Goal: Check status: Check status

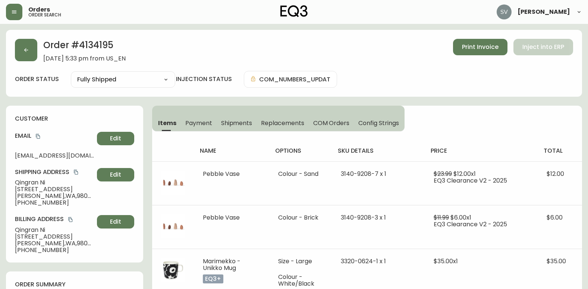
select select "FULLY_SHIPPED"
click at [17, 13] on button "button" at bounding box center [14, 12] width 16 height 16
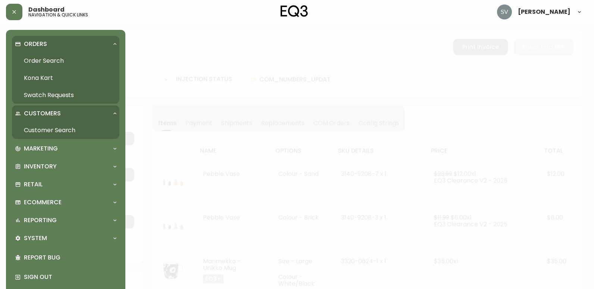
click at [51, 54] on link "Order Search" at bounding box center [65, 60] width 107 height 17
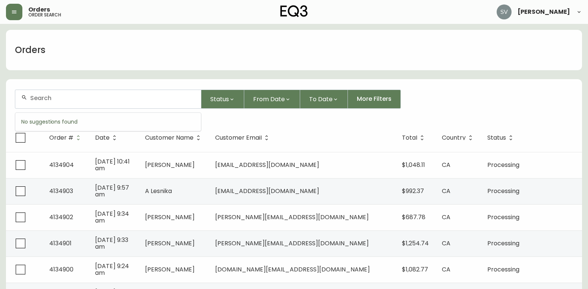
click at [103, 95] on input "text" at bounding box center [112, 97] width 165 height 7
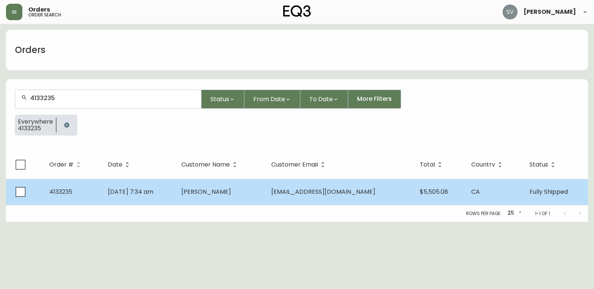
type input "4133235"
click at [231, 188] on span "[PERSON_NAME]" at bounding box center [206, 191] width 50 height 9
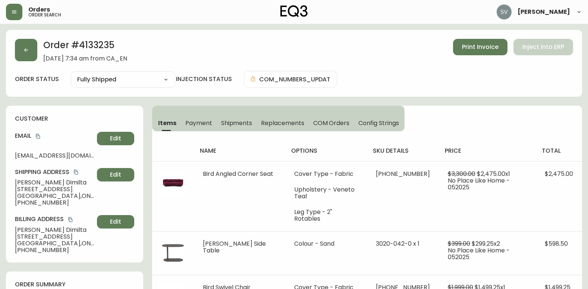
type input "Fully Shipped"
select select "FULLY_SHIPPED"
drag, startPoint x: 124, startPoint y: 46, endPoint x: 81, endPoint y: 41, distance: 43.6
click at [81, 41] on h2 "Order # 4133235" at bounding box center [85, 47] width 84 height 16
drag, startPoint x: 81, startPoint y: 41, endPoint x: 81, endPoint y: 48, distance: 7.8
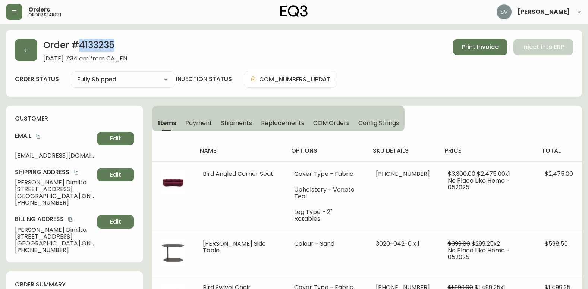
copy h2 "4133235"
click at [37, 139] on button "copy" at bounding box center [37, 135] width 7 height 7
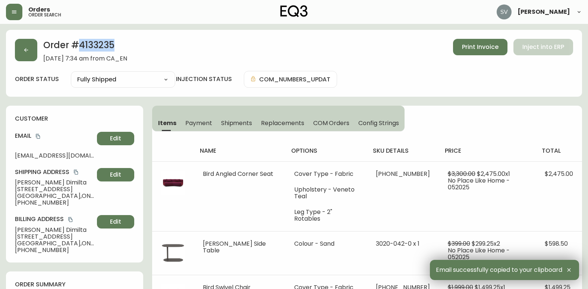
click at [172, 50] on div "Order # 4133235 [DATE] 7:34 am from CA_EN Print Invoice Inject into ERP" at bounding box center [294, 50] width 558 height 23
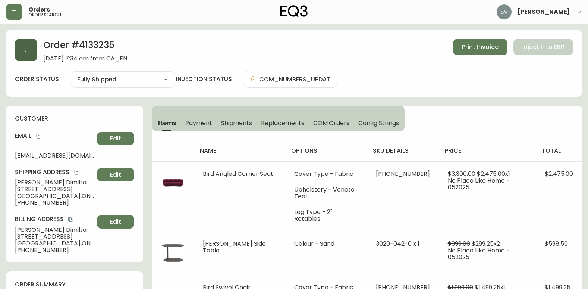
click at [28, 49] on icon "button" at bounding box center [26, 50] width 6 height 6
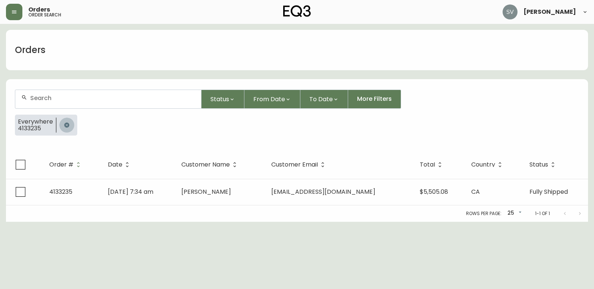
drag, startPoint x: 67, startPoint y: 126, endPoint x: 71, endPoint y: 116, distance: 10.7
click at [67, 127] on icon "button" at bounding box center [66, 124] width 5 height 5
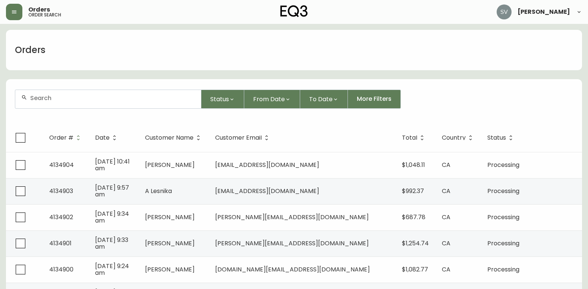
click at [76, 103] on div at bounding box center [108, 99] width 186 height 18
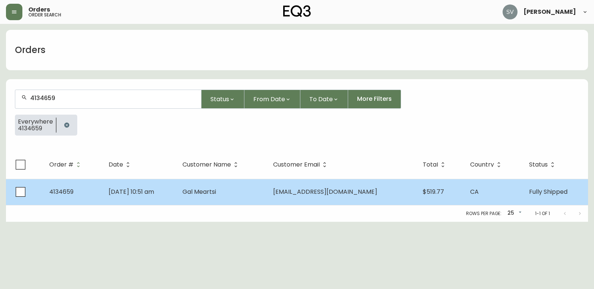
type input "4134659"
click at [177, 198] on td "[DATE] 10:51 am" at bounding box center [140, 192] width 74 height 26
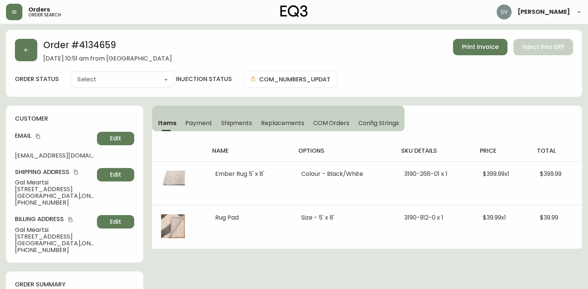
type input "Fully Shipped"
select select "FULLY_SHIPPED"
click at [37, 134] on icon "copy" at bounding box center [38, 136] width 4 height 5
drag, startPoint x: 117, startPoint y: 45, endPoint x: 73, endPoint y: 50, distance: 44.3
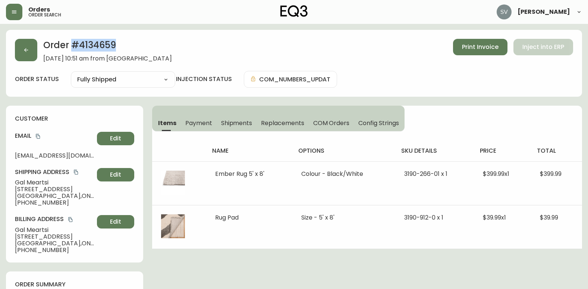
click at [73, 50] on h2 "Order # 4134659" at bounding box center [107, 47] width 129 height 16
drag, startPoint x: 73, startPoint y: 50, endPoint x: 77, endPoint y: 48, distance: 3.9
copy h2 "# 4134659"
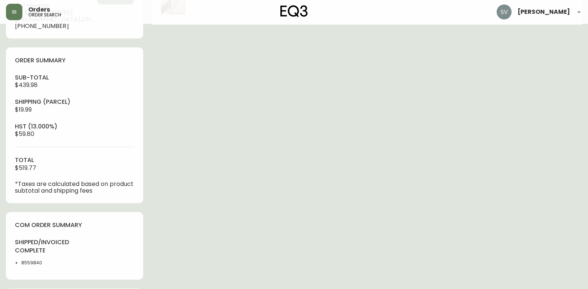
scroll to position [261, 0]
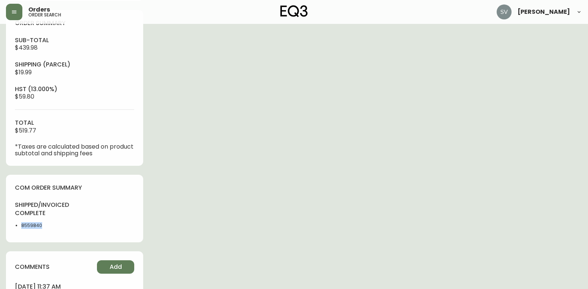
drag, startPoint x: 38, startPoint y: 237, endPoint x: 18, endPoint y: 238, distance: 19.8
click at [18, 238] on div "com order summary shipped/invoiced complete 8559840" at bounding box center [74, 208] width 137 height 67
drag, startPoint x: 18, startPoint y: 238, endPoint x: 22, endPoint y: 225, distance: 13.8
copy li "8559840"
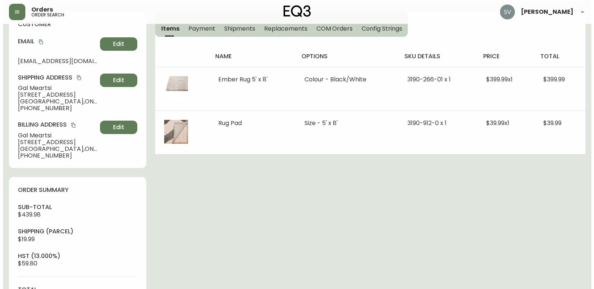
scroll to position [0, 0]
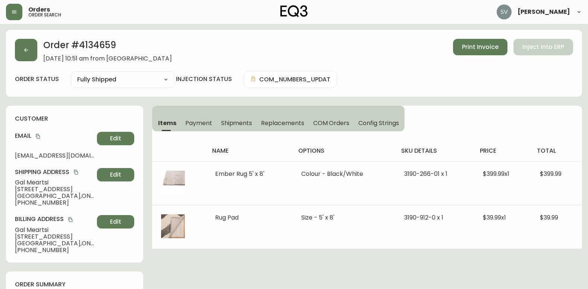
click at [229, 125] on span "Shipments" at bounding box center [236, 123] width 31 height 8
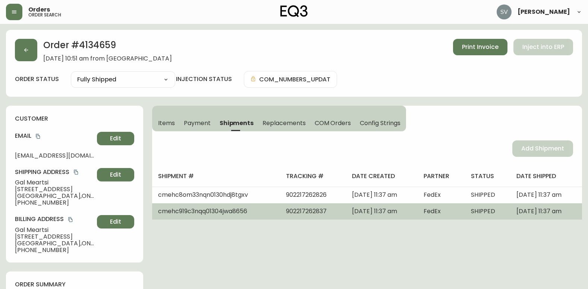
click at [312, 211] on td "902217262837" at bounding box center [313, 211] width 66 height 16
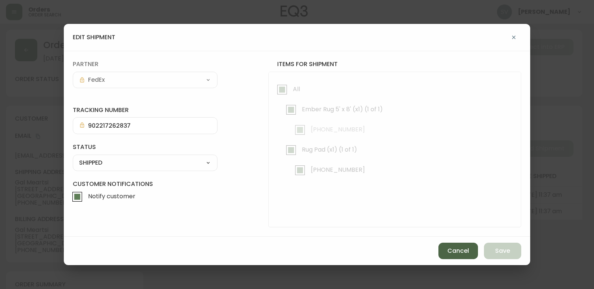
click at [453, 249] on span "Cancel" at bounding box center [458, 250] width 22 height 8
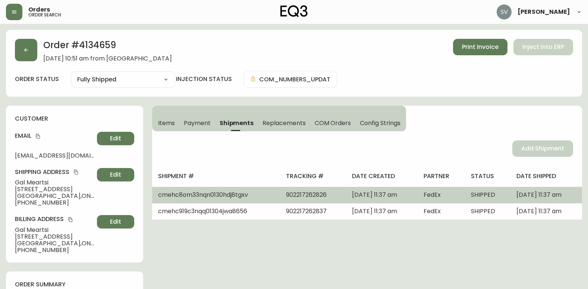
click at [292, 197] on span "902217262826" at bounding box center [306, 194] width 41 height 9
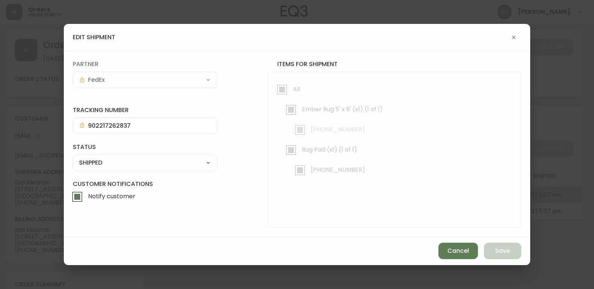
type input "902217262826"
click at [84, 127] on div "902217262826" at bounding box center [145, 125] width 145 height 17
click at [449, 246] on span "Cancel" at bounding box center [458, 250] width 22 height 8
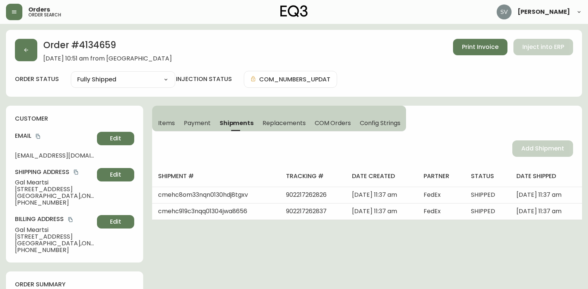
click at [163, 126] on span "Items" at bounding box center [166, 123] width 17 height 8
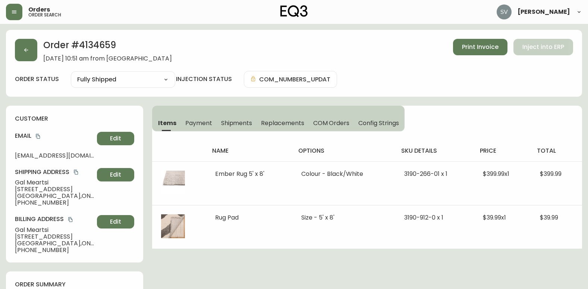
click at [37, 136] on icon "copy" at bounding box center [37, 136] width 5 height 5
